Goal: Task Accomplishment & Management: Use online tool/utility

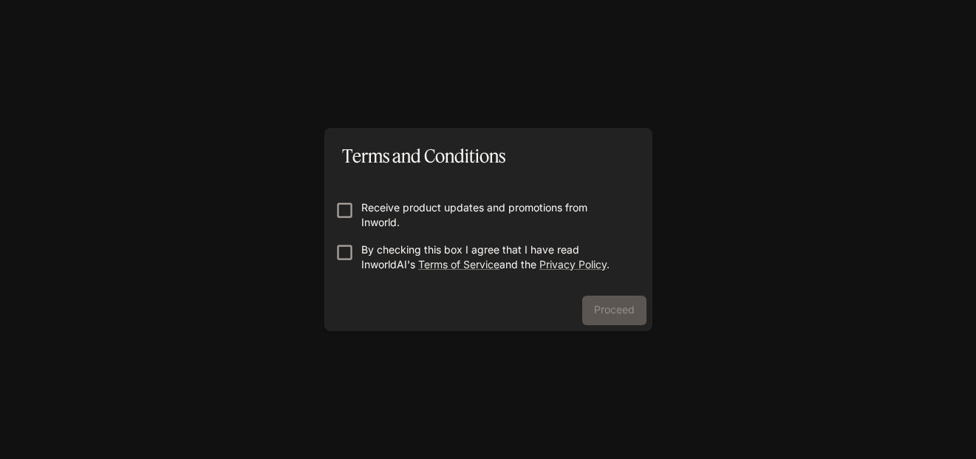
click at [367, 198] on form "Receive product updates and promotions from Inworld. By checking this box I agr…" at bounding box center [488, 230] width 304 height 118
click at [346, 222] on label "Receive product updates and promotions from Inworld." at bounding box center [478, 215] width 301 height 30
click at [624, 318] on button "Proceed" at bounding box center [614, 311] width 64 height 30
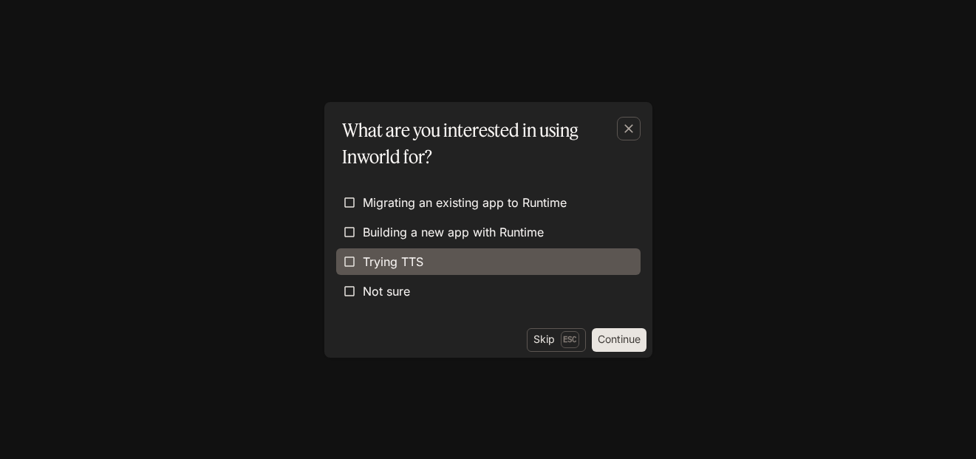
click at [438, 259] on label "Trying TTS" at bounding box center [488, 261] width 304 height 27
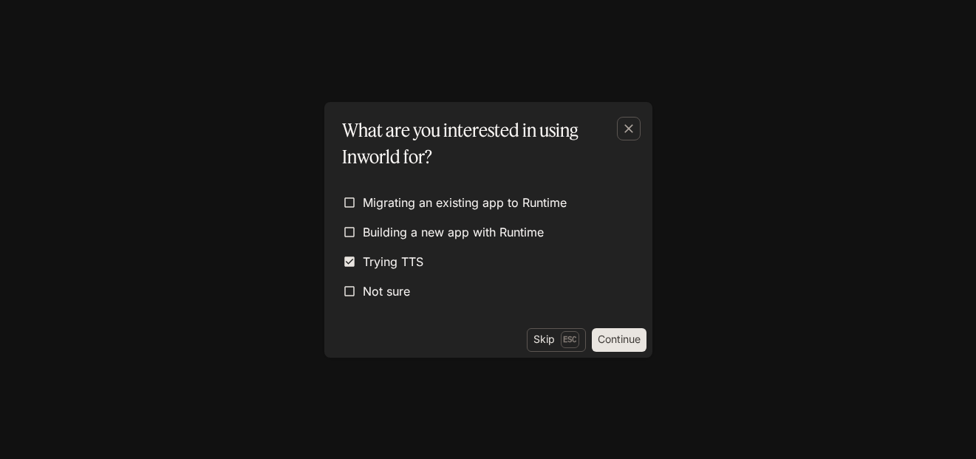
click at [631, 347] on button "Continue" at bounding box center [619, 340] width 55 height 24
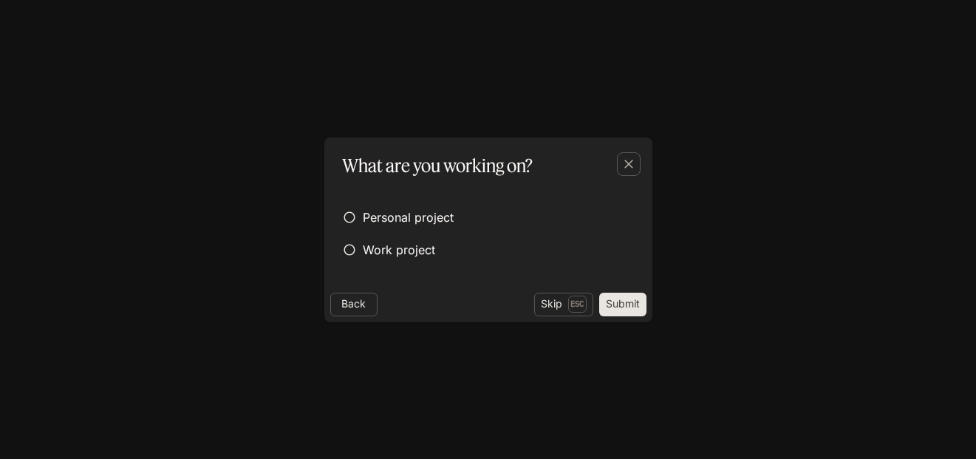
drag, startPoint x: 420, startPoint y: 222, endPoint x: 546, endPoint y: 274, distance: 136.1
click at [420, 222] on span "Personal project" at bounding box center [408, 217] width 91 height 18
click at [610, 300] on button "Submit" at bounding box center [622, 305] width 47 height 24
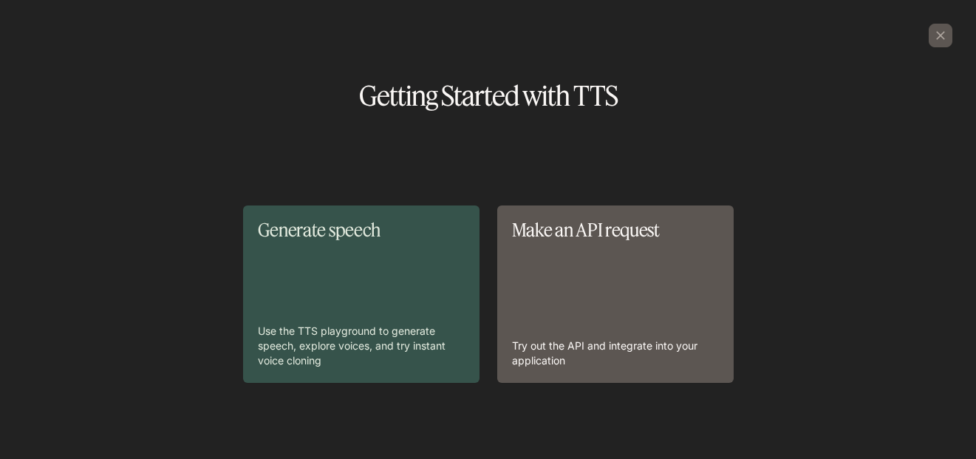
click at [382, 256] on div "Generate speech Use the TTS playground to generate speech, explore voices, and …" at bounding box center [361, 294] width 207 height 148
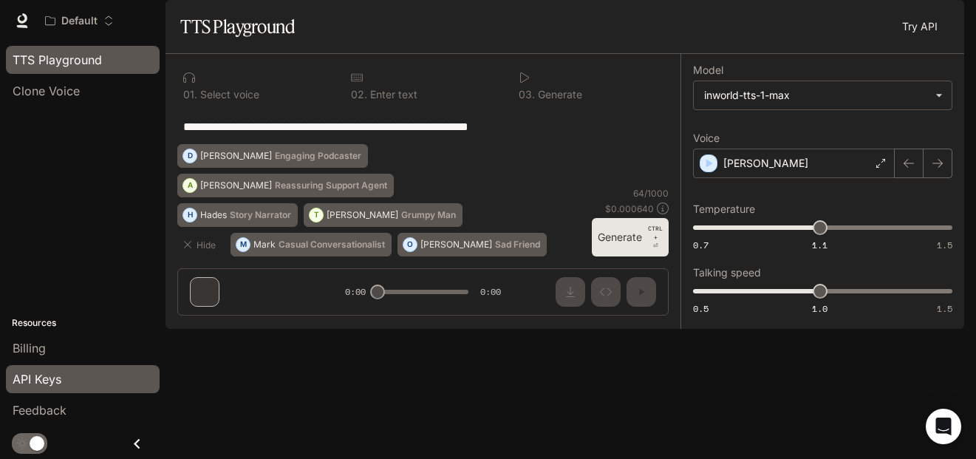
click at [86, 384] on div "API Keys" at bounding box center [83, 379] width 140 height 18
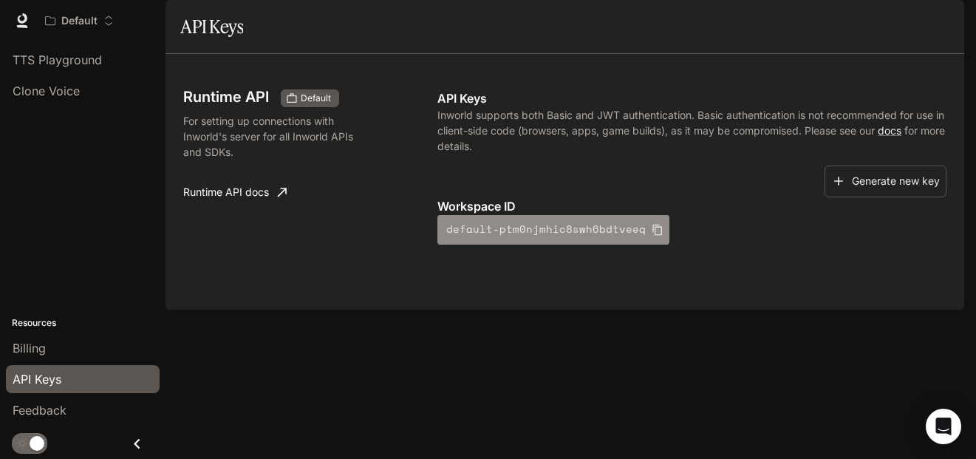
click at [652, 236] on icon "button" at bounding box center [658, 230] width 12 height 12
